Goal: Task Accomplishment & Management: Use online tool/utility

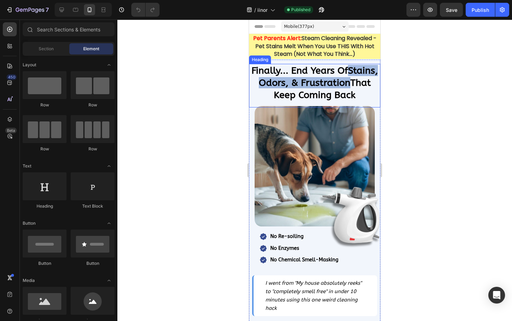
click at [251, 93] on h2 "Finally... End Years Of Stains, Odors, & Frustration That Keep Coming Back" at bounding box center [314, 83] width 131 height 38
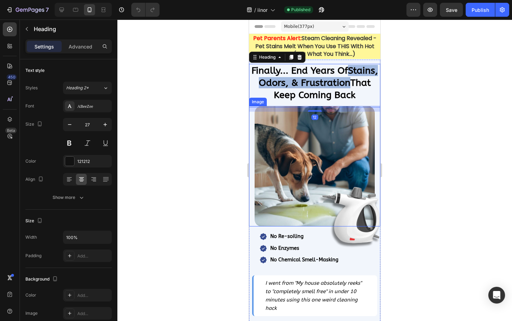
click at [251, 121] on div "Image" at bounding box center [314, 166] width 131 height 120
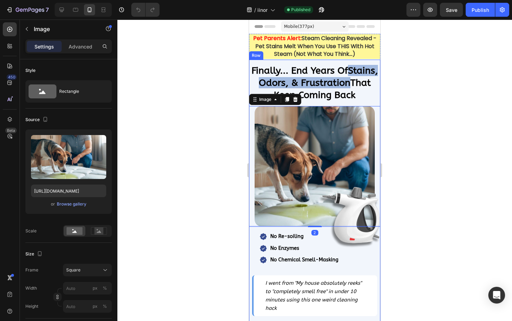
click at [376, 61] on div "Finally... End Years Of Stains, Odors, & Frustration That Keep Coming Back Head…" at bounding box center [314, 295] width 131 height 471
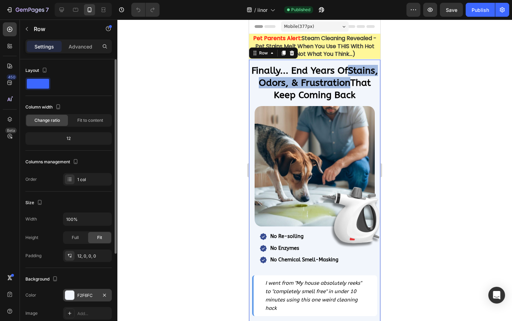
click at [91, 297] on div "F2F6FC" at bounding box center [87, 295] width 20 height 6
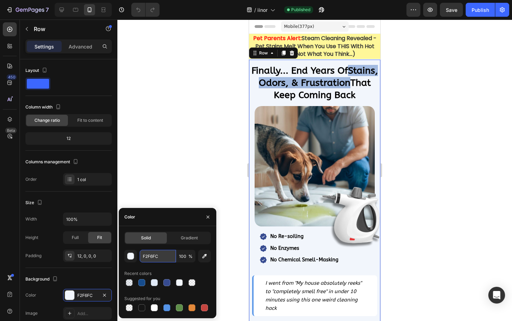
click at [150, 253] on input "F2F6FC" at bounding box center [158, 256] width 36 height 13
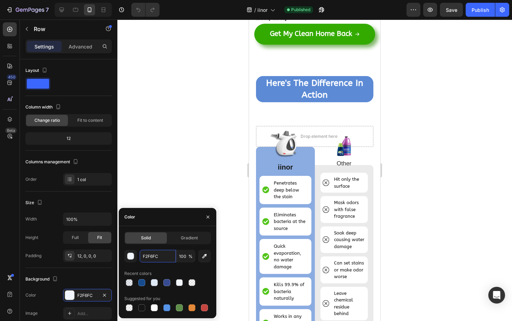
scroll to position [6948, 0]
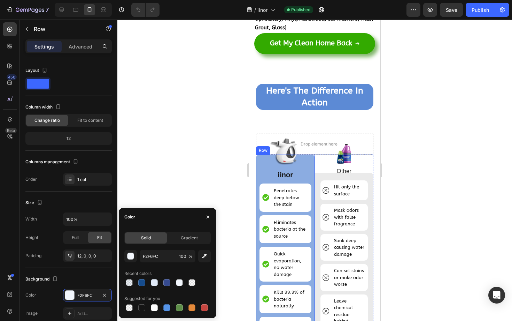
click at [259, 168] on div "Image iinor Text Block Penetrates deep below the stain Item List Eliminates bac…" at bounding box center [285, 267] width 59 height 227
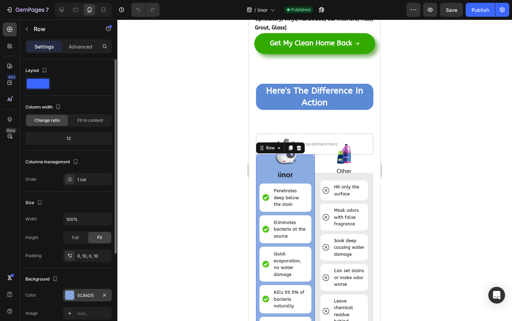
click at [82, 297] on div "5C8AD5" at bounding box center [87, 295] width 20 height 6
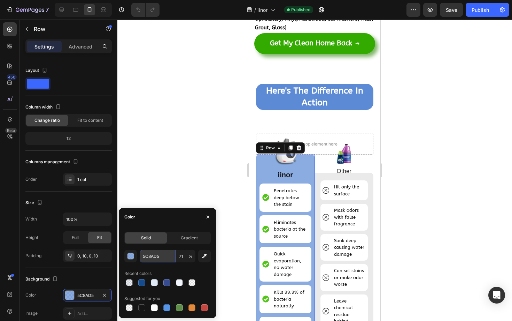
click at [149, 252] on input "5C8AD5" at bounding box center [158, 256] width 36 height 13
click at [150, 256] on input "5C8AD5" at bounding box center [158, 256] width 36 height 13
click at [267, 99] on h2 "Here's The Difference In Action" at bounding box center [314, 97] width 117 height 26
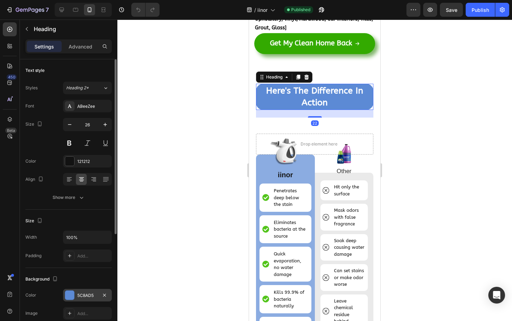
click at [84, 294] on div "5C8AD5" at bounding box center [87, 295] width 20 height 6
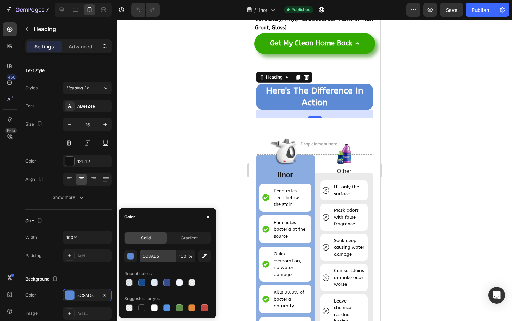
click at [147, 260] on input "5C8AD5" at bounding box center [158, 256] width 36 height 13
